Goal: Task Accomplishment & Management: Manage account settings

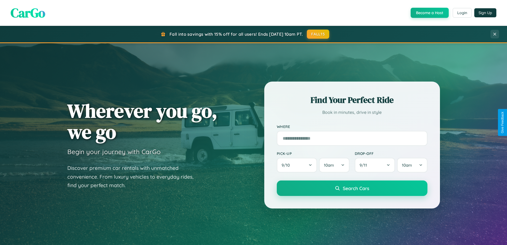
scroll to position [230, 0]
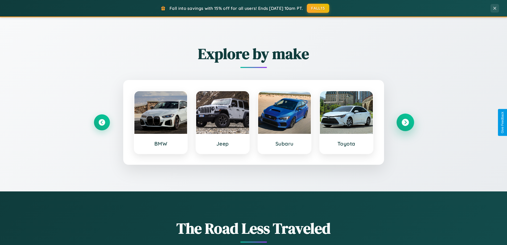
click at [405, 122] on icon at bounding box center [405, 122] width 7 height 7
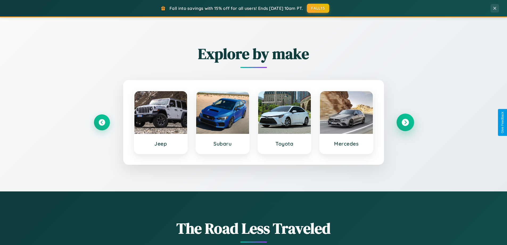
click at [405, 122] on icon at bounding box center [405, 122] width 7 height 7
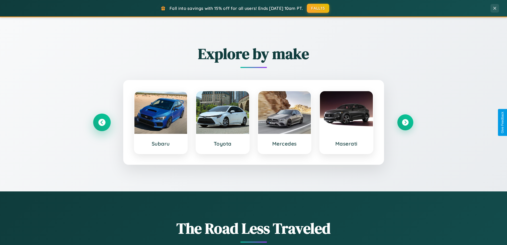
click at [102, 122] on icon at bounding box center [101, 122] width 7 height 7
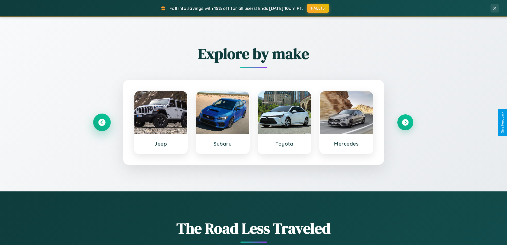
click at [102, 122] on icon at bounding box center [101, 122] width 7 height 7
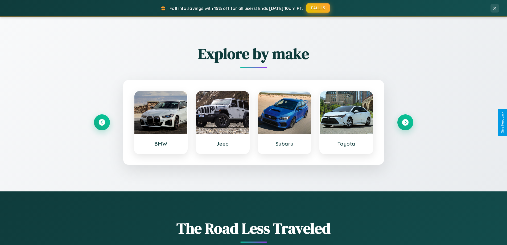
click at [319, 8] on button "FALL15" at bounding box center [318, 8] width 23 height 10
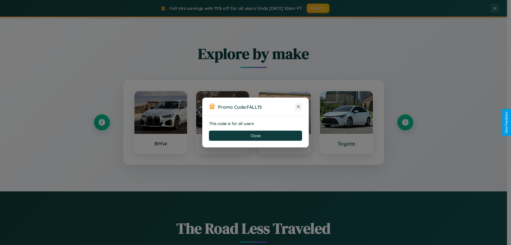
click at [299, 107] on icon at bounding box center [298, 106] width 5 height 5
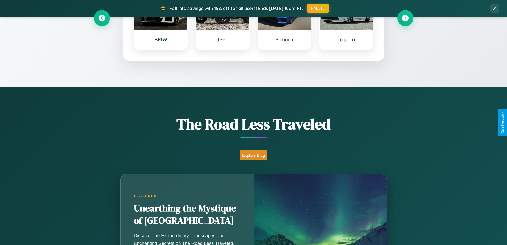
scroll to position [367, 0]
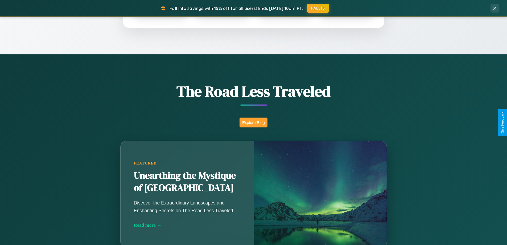
click at [254, 122] on button "Explore Blog" at bounding box center [254, 122] width 28 height 10
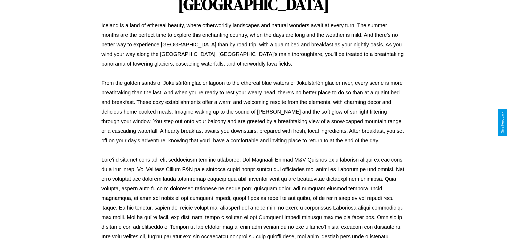
scroll to position [172, 0]
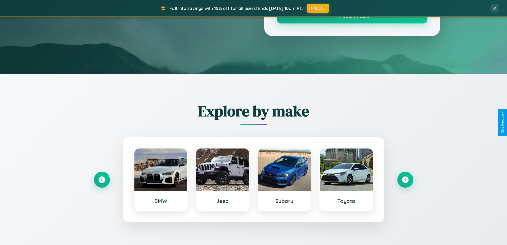
scroll to position [367, 0]
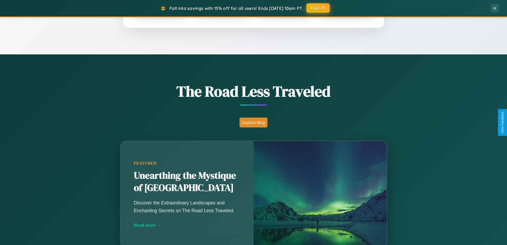
click at [319, 8] on button "FALL15" at bounding box center [318, 8] width 23 height 10
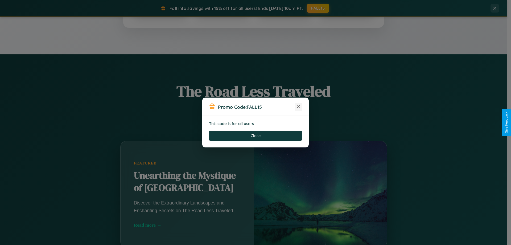
click at [299, 107] on icon at bounding box center [298, 106] width 5 height 5
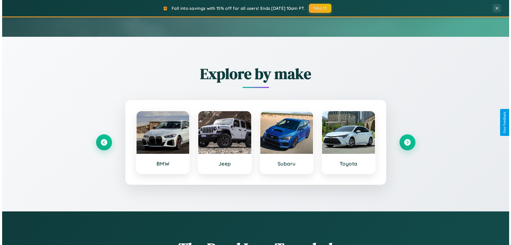
scroll to position [0, 0]
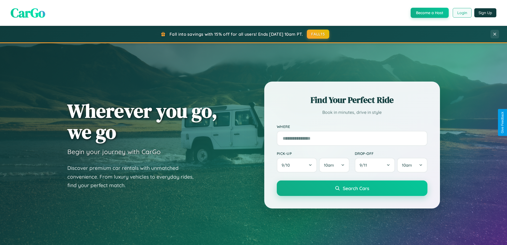
click at [462, 13] on button "Login" at bounding box center [462, 13] width 19 height 10
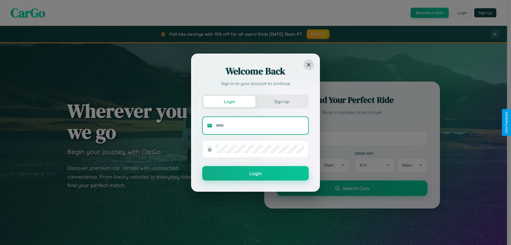
click at [260, 125] on input "text" at bounding box center [260, 125] width 88 height 9
type input "**********"
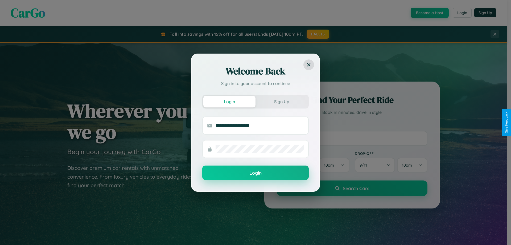
click at [256, 173] on button "Login" at bounding box center [255, 172] width 107 height 14
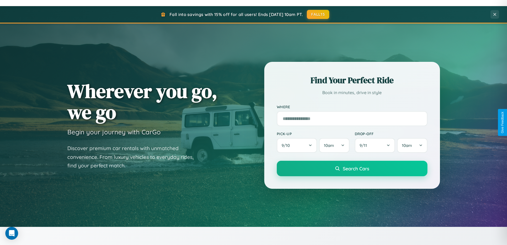
scroll to position [230, 0]
